Goal: Information Seeking & Learning: Learn about a topic

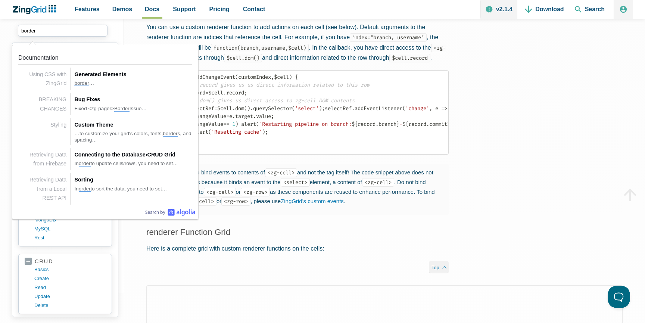
drag, startPoint x: 52, startPoint y: 29, endPoint x: 0, endPoint y: 29, distance: 51.9
click at [0, 29] on div "border border Documentation Using CSS with ZingGrid Using CSS with ZingGrid Gen…" at bounding box center [322, 222] width 645 height 3226
drag, startPoint x: 65, startPoint y: 29, endPoint x: 0, endPoint y: 26, distance: 64.7
click at [0, 27] on div "boarder boarder Documentation Using CSS with ZingGrid Using CSS with ZingGrid G…" at bounding box center [322, 222] width 645 height 3226
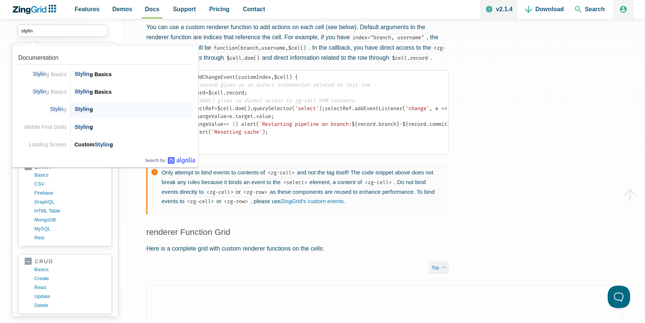
click at [87, 108] on span "Stylin" at bounding box center [81, 109] width 15 height 7
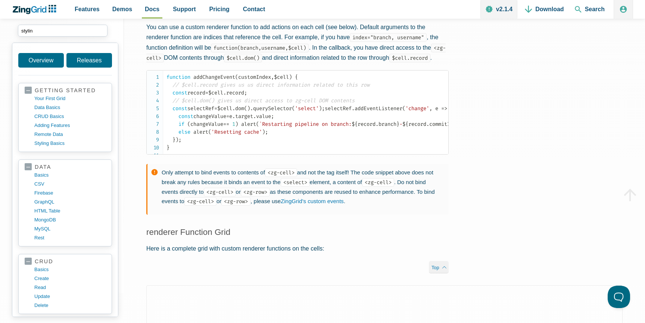
type input "stylin"
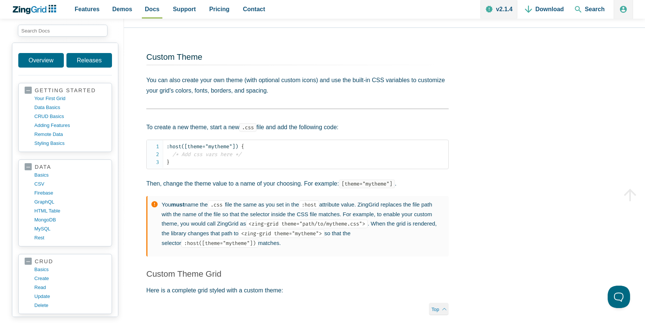
scroll to position [2401, 0]
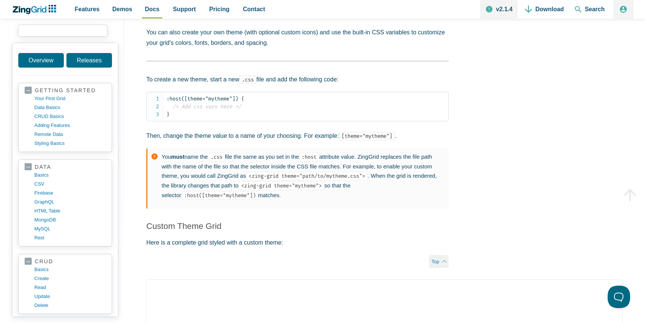
click at [57, 31] on input "search input" at bounding box center [63, 31] width 90 height 12
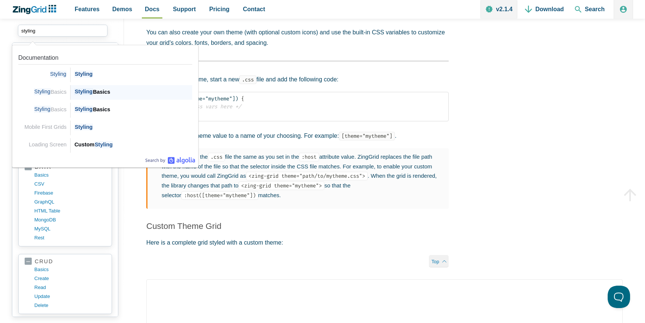
click at [107, 93] on div "Styling Basics" at bounding box center [133, 91] width 118 height 9
type input "styling"
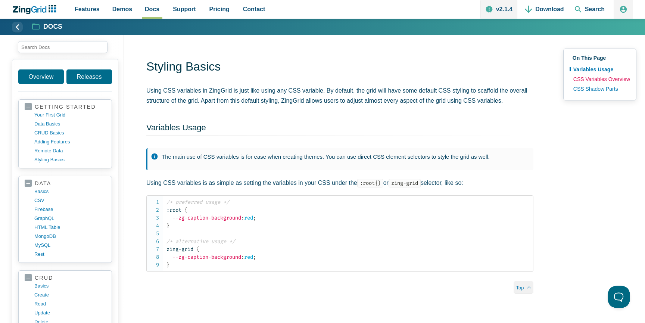
click at [595, 80] on link "CSS Variables Overview" at bounding box center [600, 79] width 60 height 10
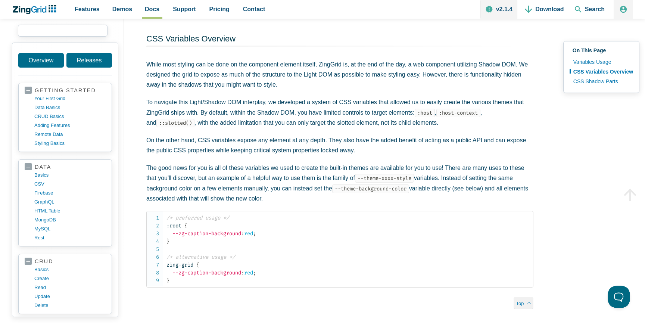
click at [65, 32] on input "search input" at bounding box center [63, 31] width 90 height 12
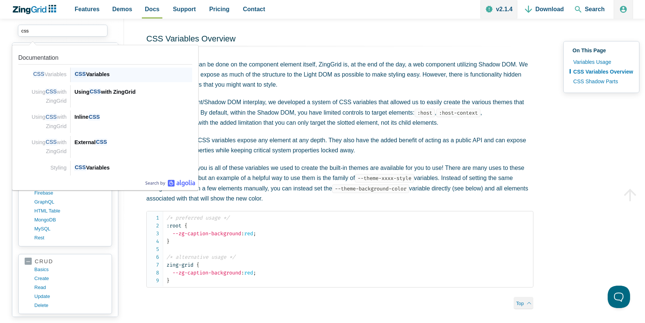
click at [92, 72] on div "CSS Variables" at bounding box center [133, 74] width 118 height 9
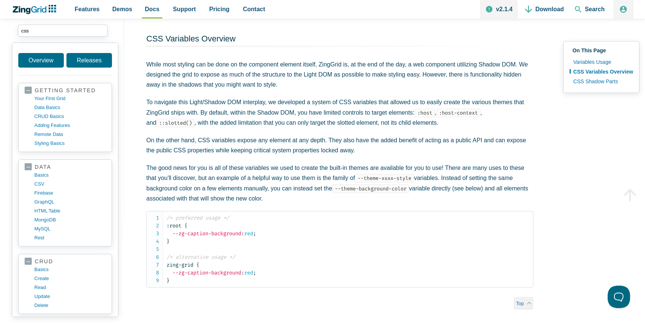
type input "css"
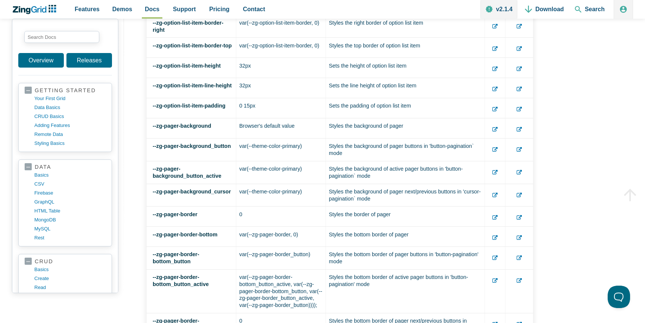
scroll to position [10990, 0]
